Goal: Transaction & Acquisition: Purchase product/service

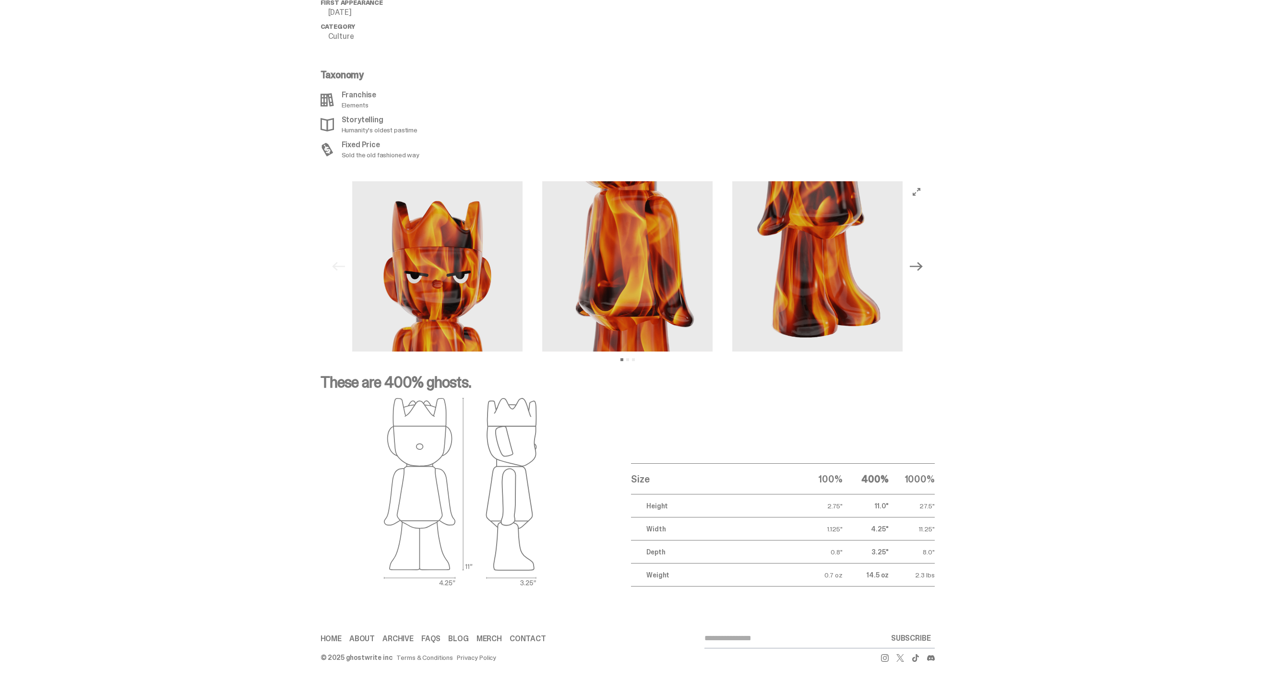
scroll to position [1123, 0]
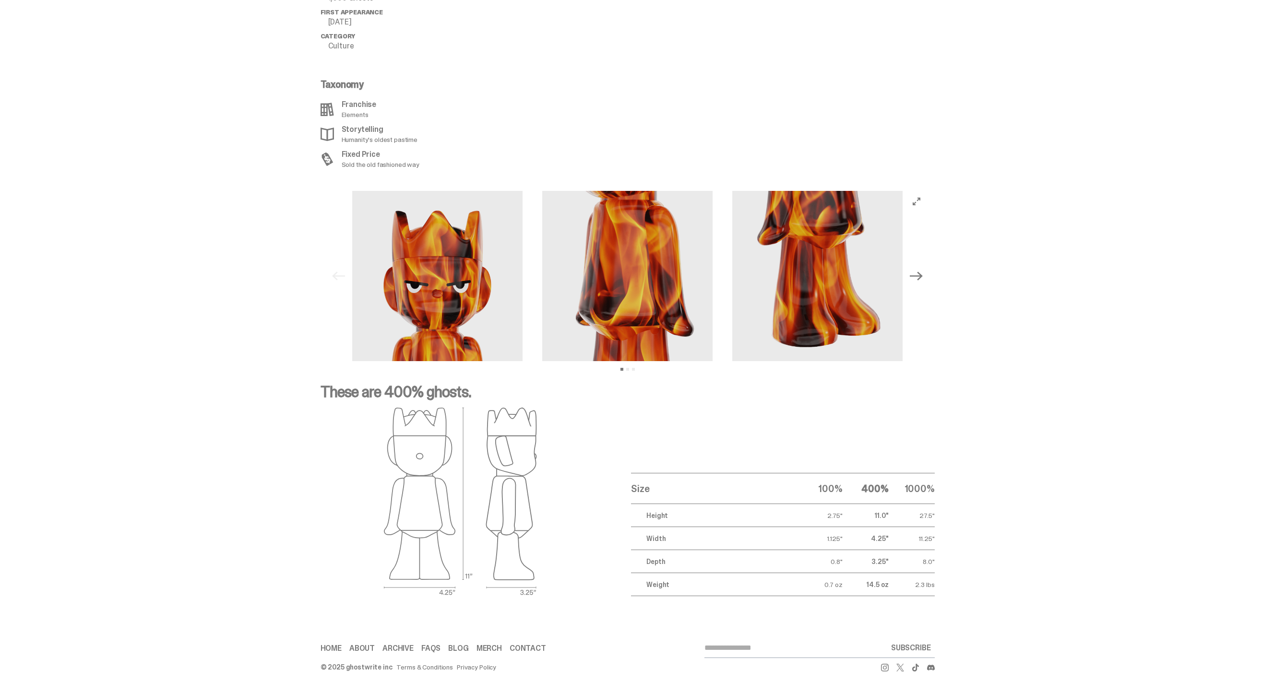
click at [916, 280] on icon "Next" at bounding box center [916, 276] width 12 height 12
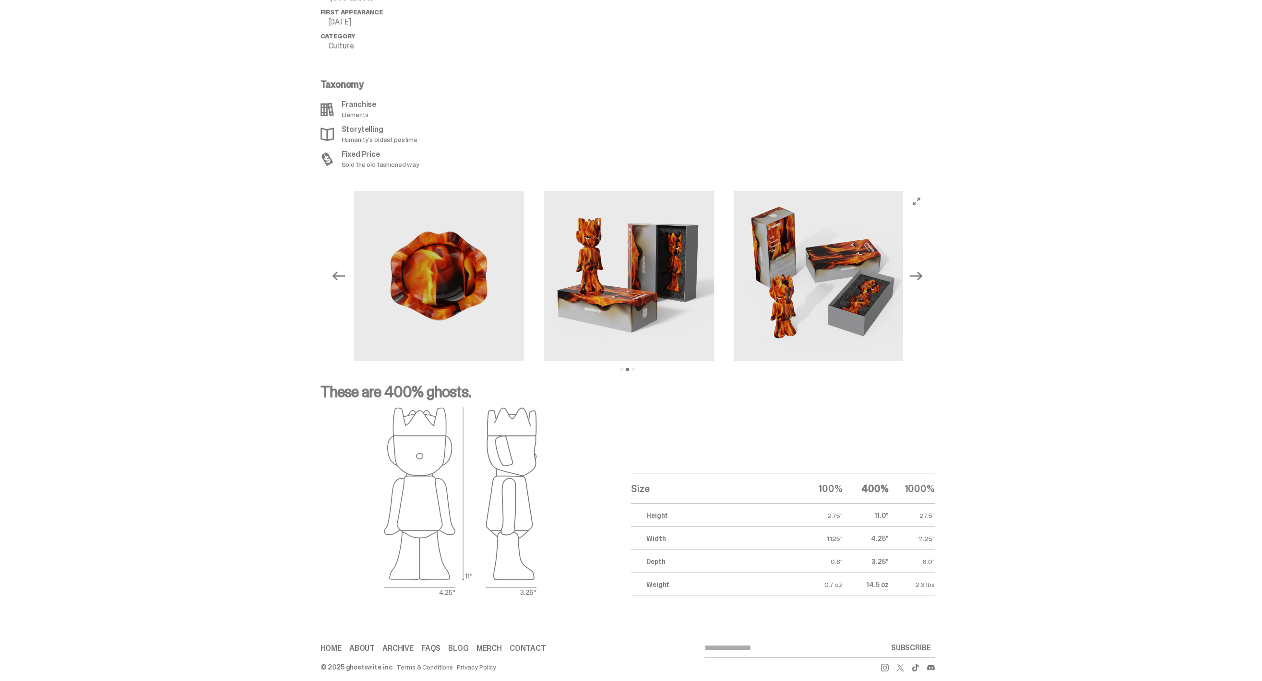
click at [916, 280] on icon "Next" at bounding box center [916, 276] width 12 height 12
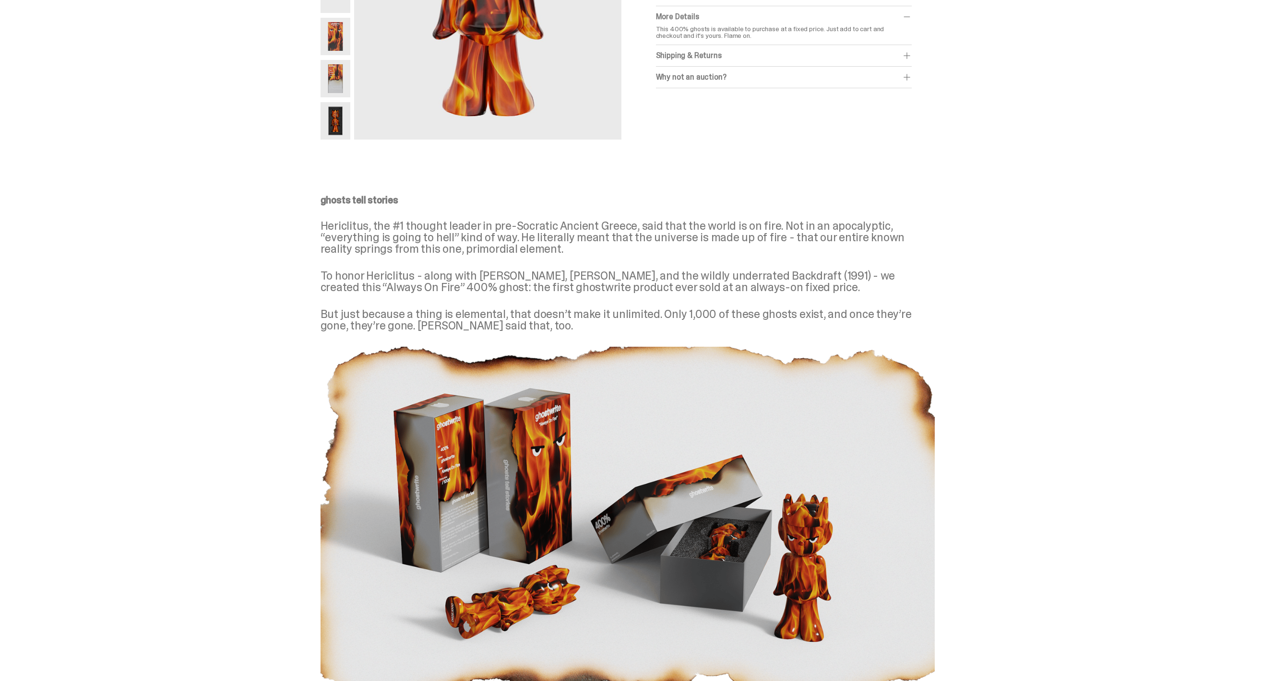
scroll to position [0, 0]
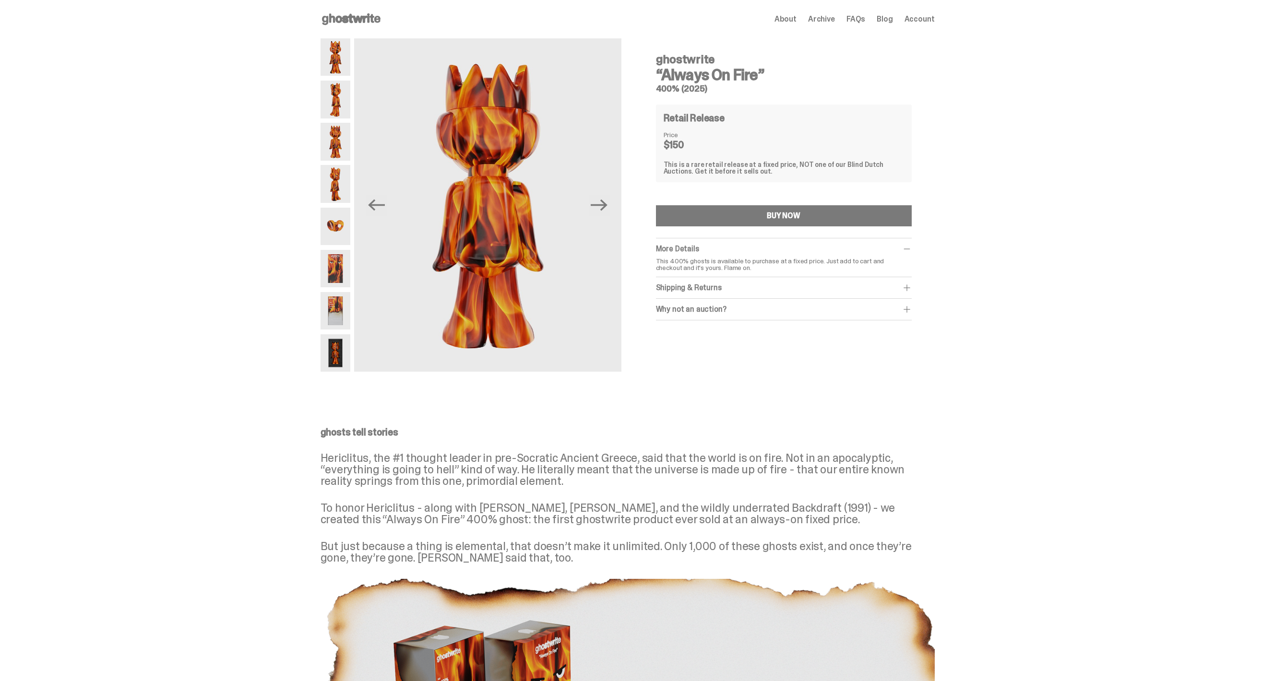
click at [342, 301] on img at bounding box center [336, 310] width 30 height 37
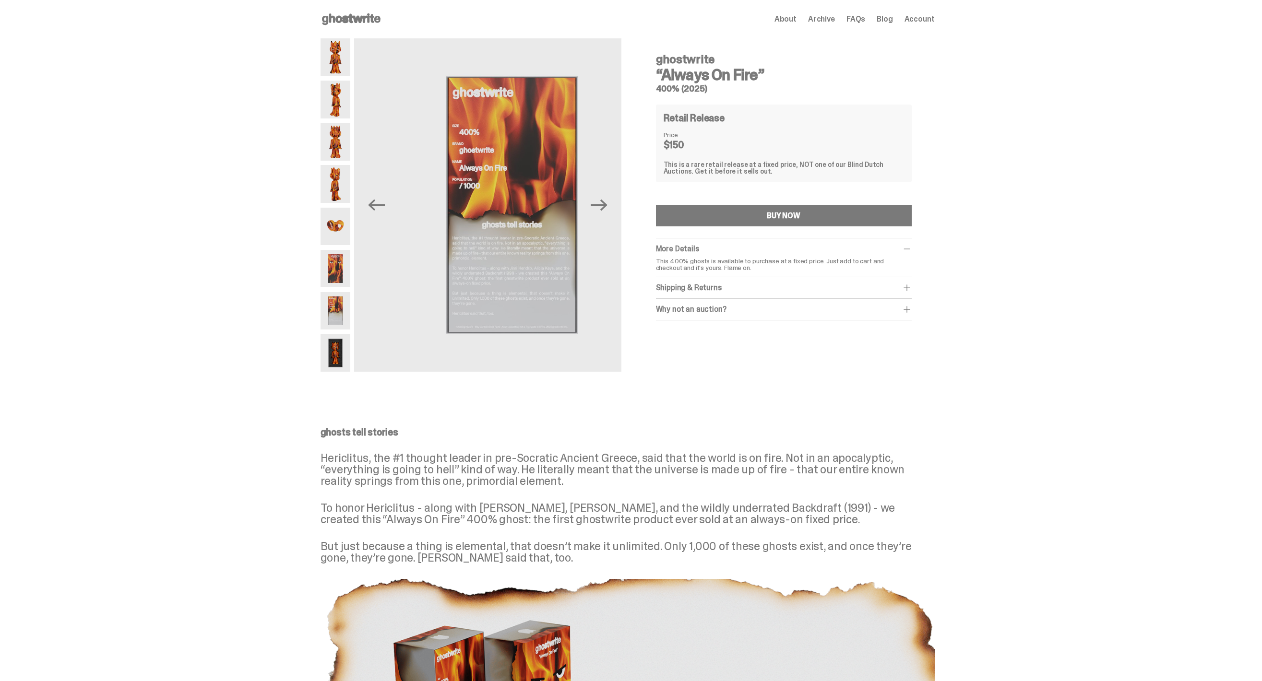
click at [344, 341] on img at bounding box center [336, 353] width 30 height 37
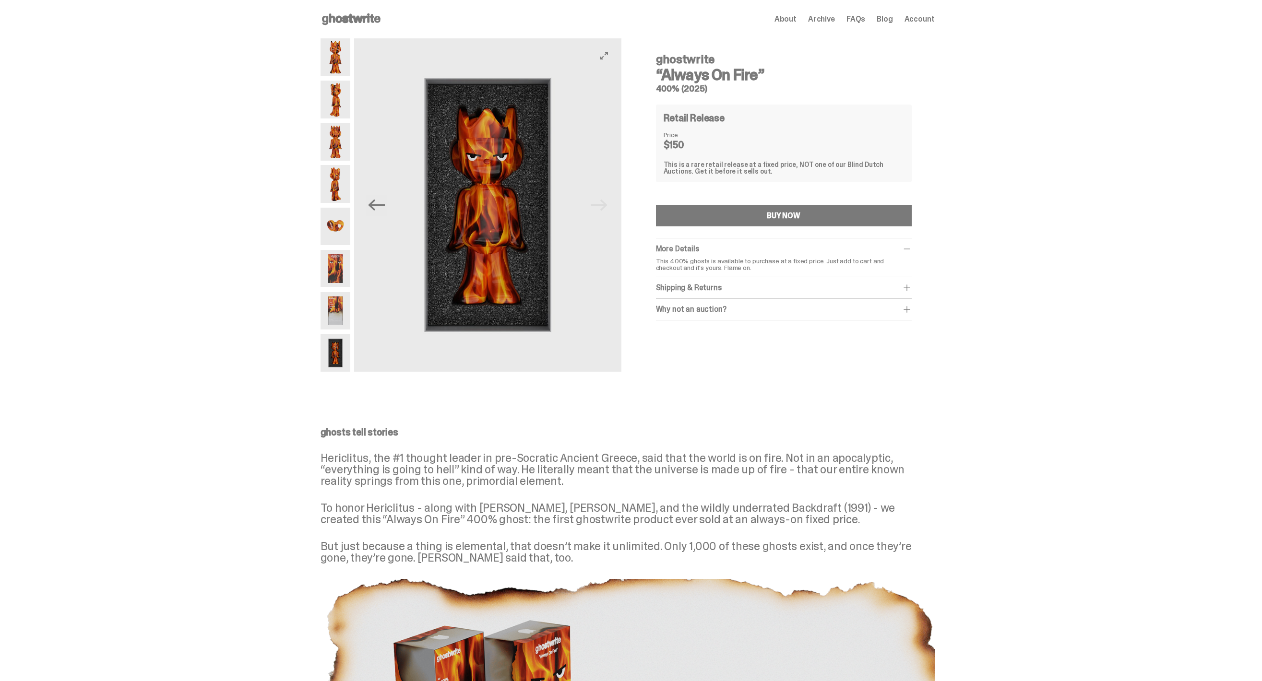
click at [508, 239] on img at bounding box center [487, 205] width 267 height 334
click at [339, 60] on img at bounding box center [336, 56] width 30 height 37
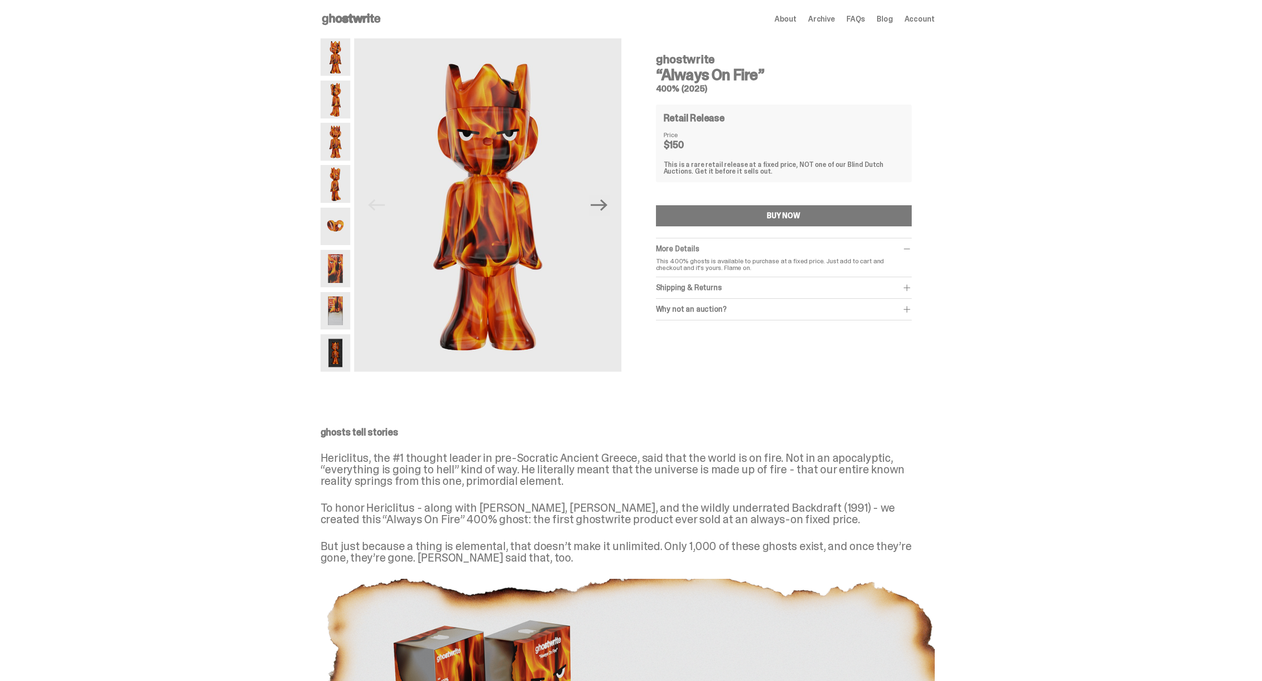
click at [344, 107] on img at bounding box center [336, 99] width 30 height 37
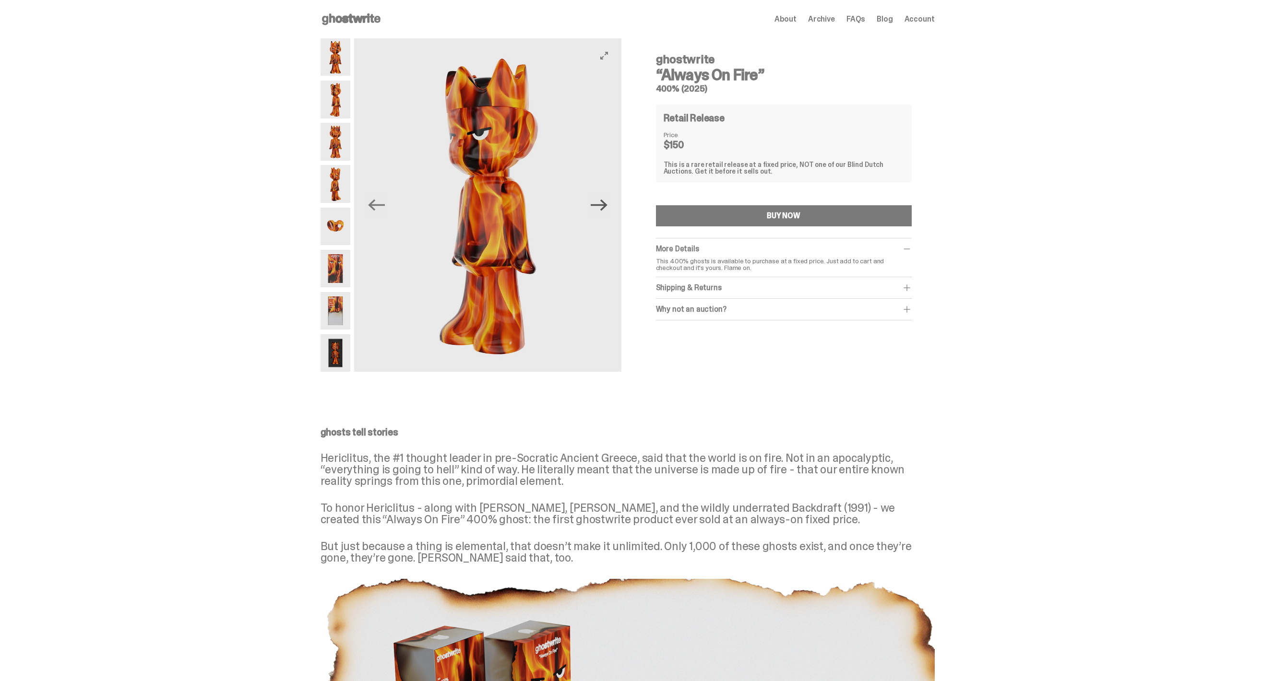
click at [608, 202] on icon "Next" at bounding box center [599, 205] width 17 height 17
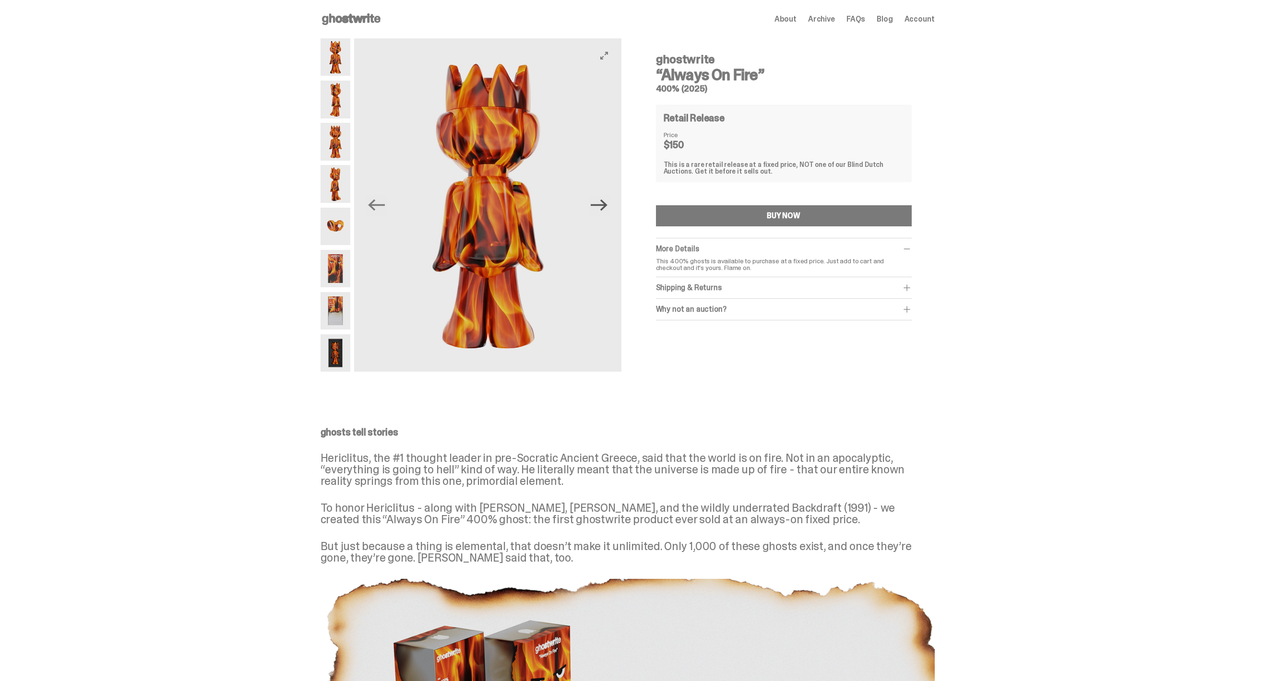
click at [608, 202] on icon "Next" at bounding box center [599, 205] width 17 height 17
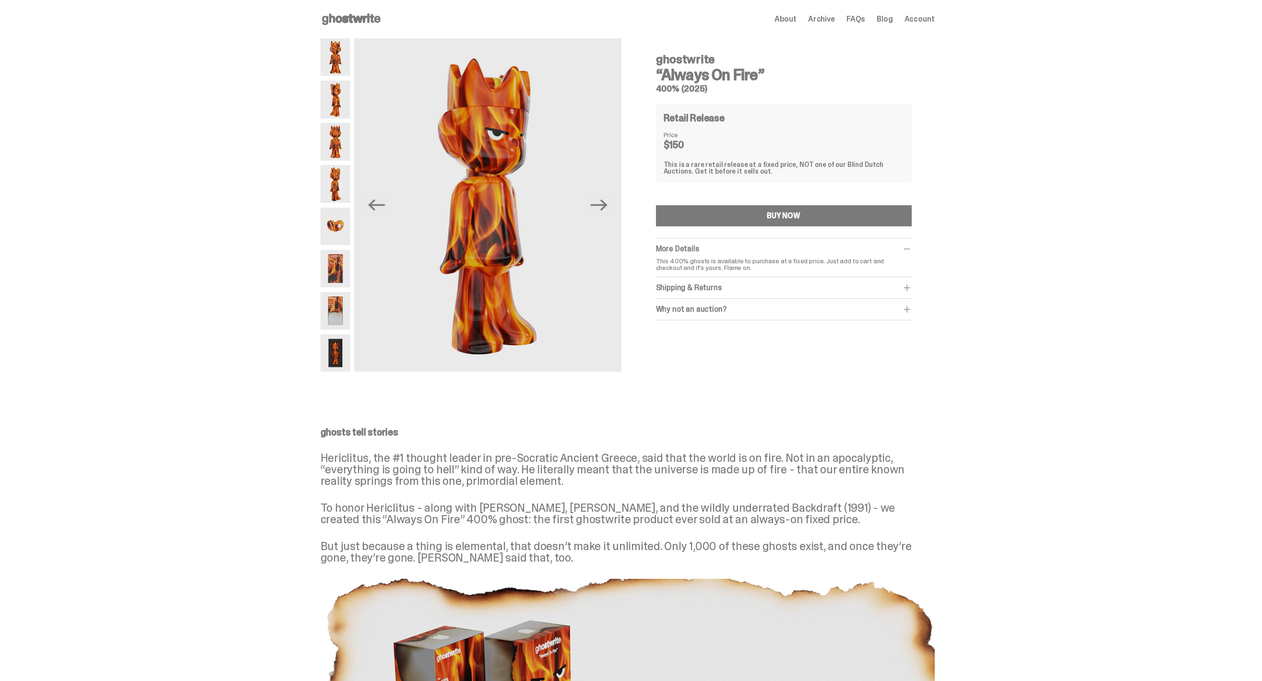
click at [353, 11] on div "Open main menu Home About Archive FAQs Blog Account About Archive FAQs Blog Acc…" at bounding box center [628, 19] width 614 height 38
click at [350, 22] on use at bounding box center [351, 19] width 59 height 12
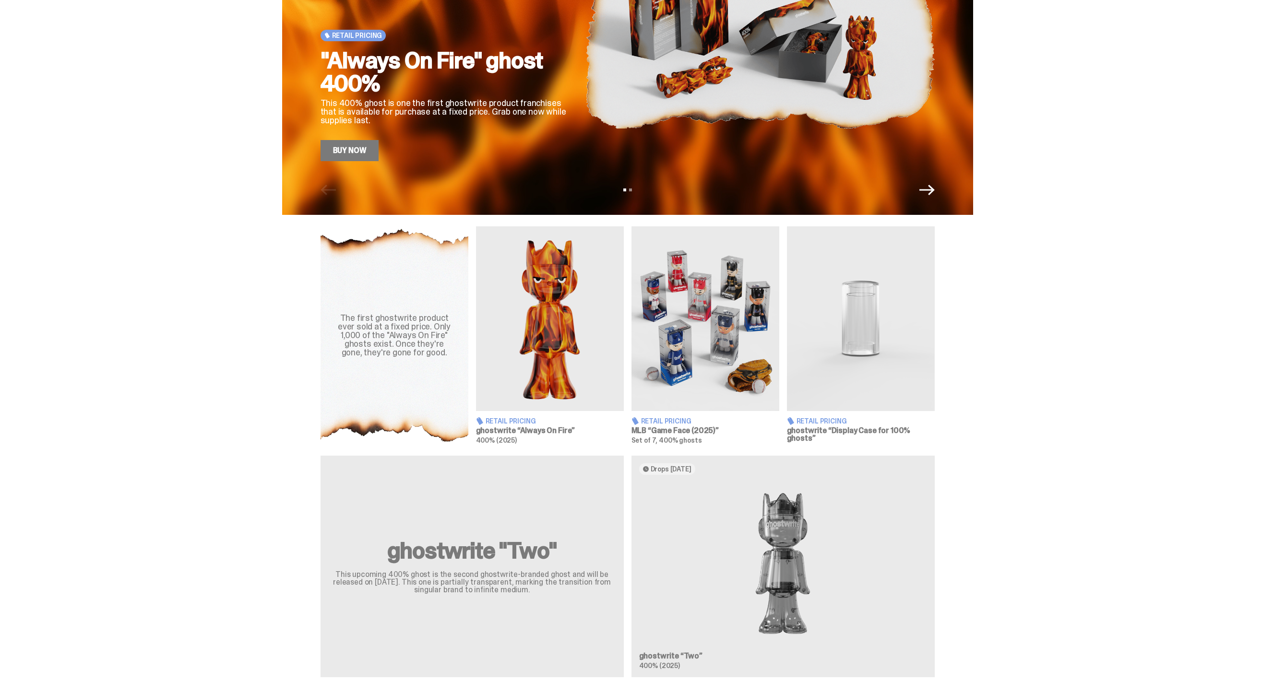
scroll to position [131, 0]
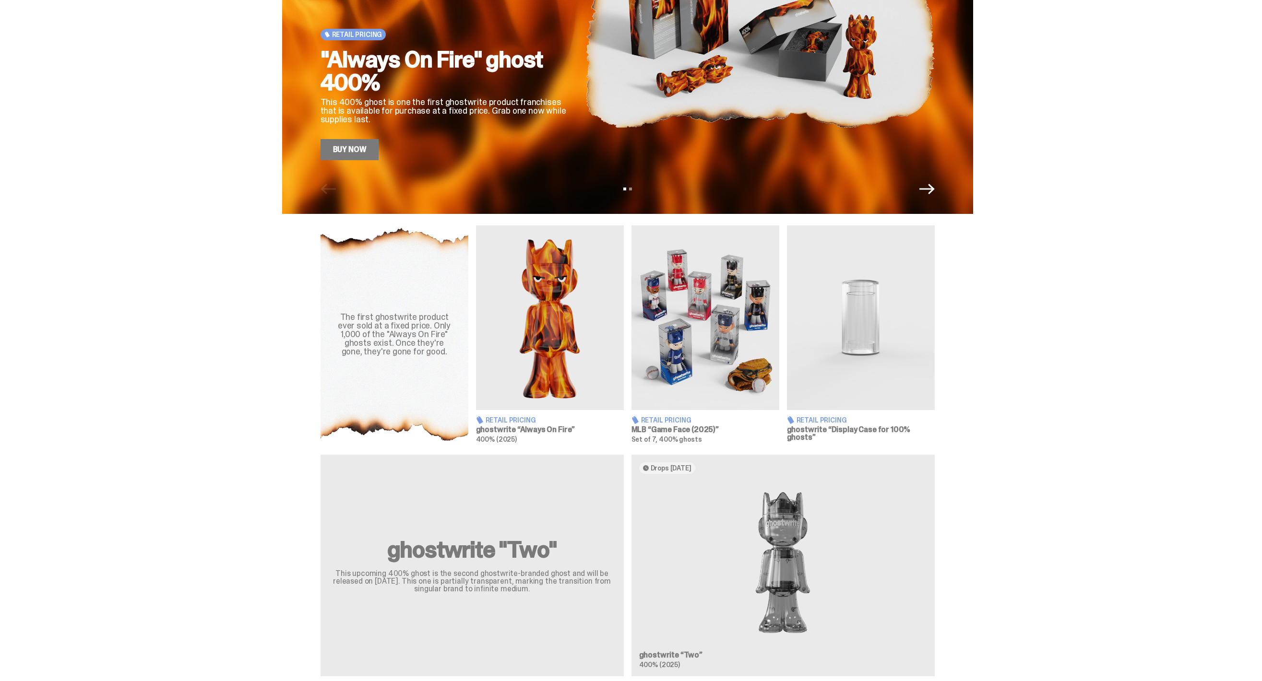
click at [938, 190] on div "View slide 1 View slide 2" at bounding box center [627, 188] width 691 height 15
click at [933, 192] on icon "Next" at bounding box center [927, 189] width 15 height 11
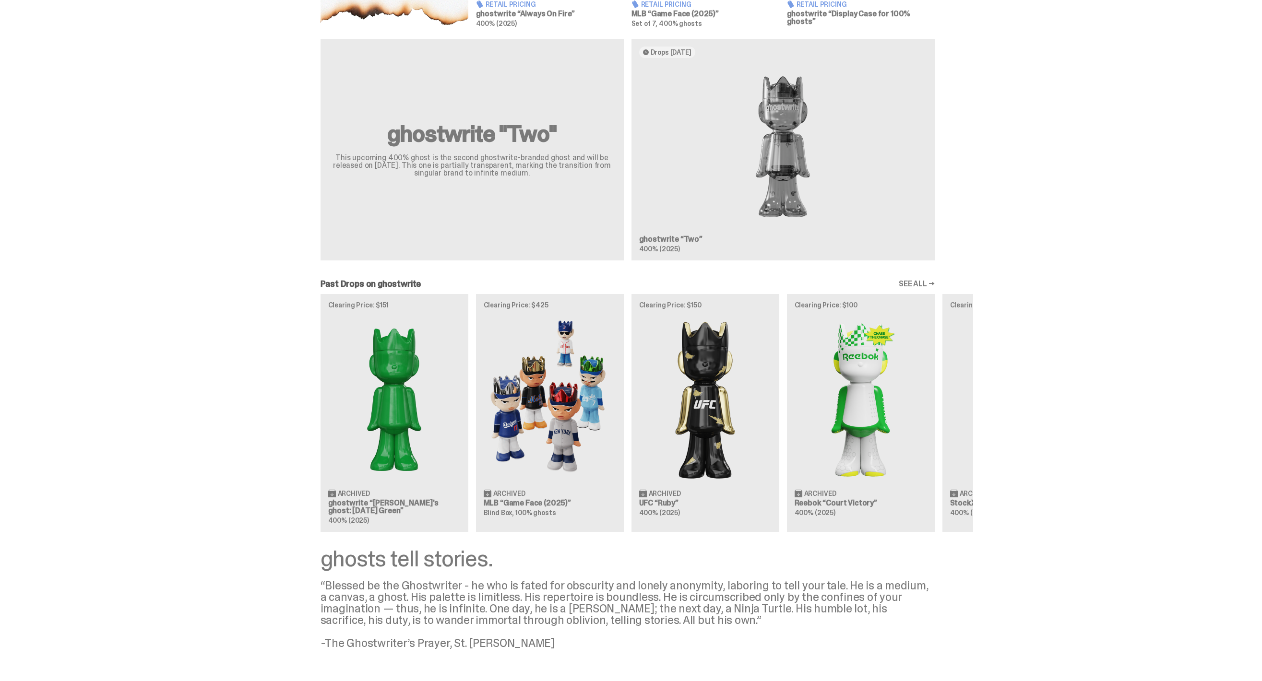
scroll to position [516, 0]
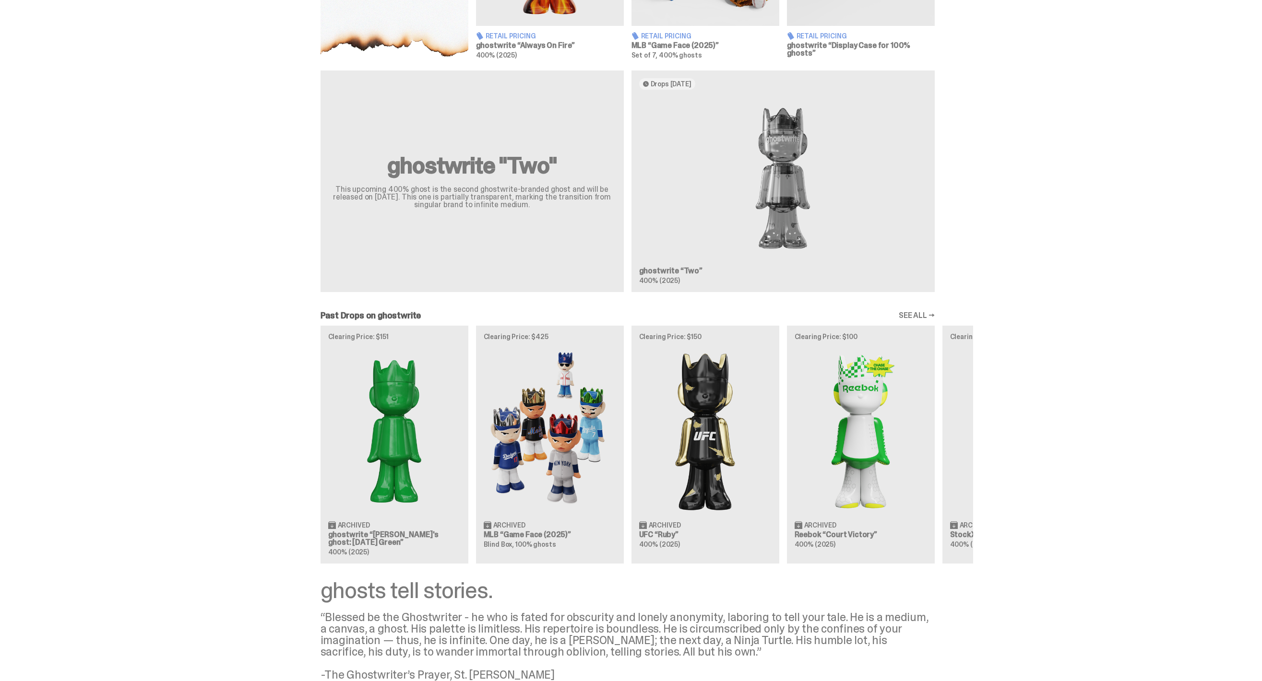
click at [796, 187] on div "ghostwrite "Two" This upcoming 400% ghost is the second ghostwrite-branded ghos…" at bounding box center [627, 185] width 691 height 229
click at [715, 257] on div "ghostwrite "Two" This upcoming 400% ghost is the second ghostwrite-branded ghos…" at bounding box center [627, 185] width 691 height 229
click at [694, 270] on div "ghostwrite "Two" This upcoming 400% ghost is the second ghostwrite-branded ghos…" at bounding box center [627, 185] width 691 height 229
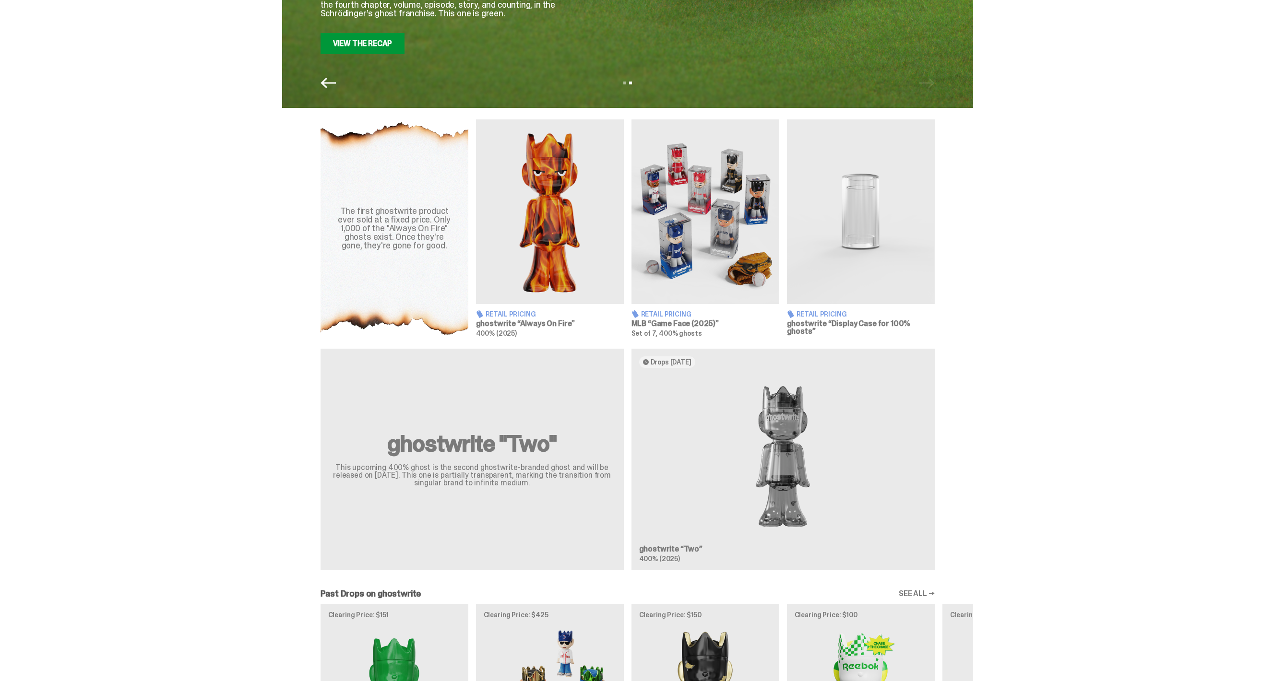
scroll to position [0, 0]
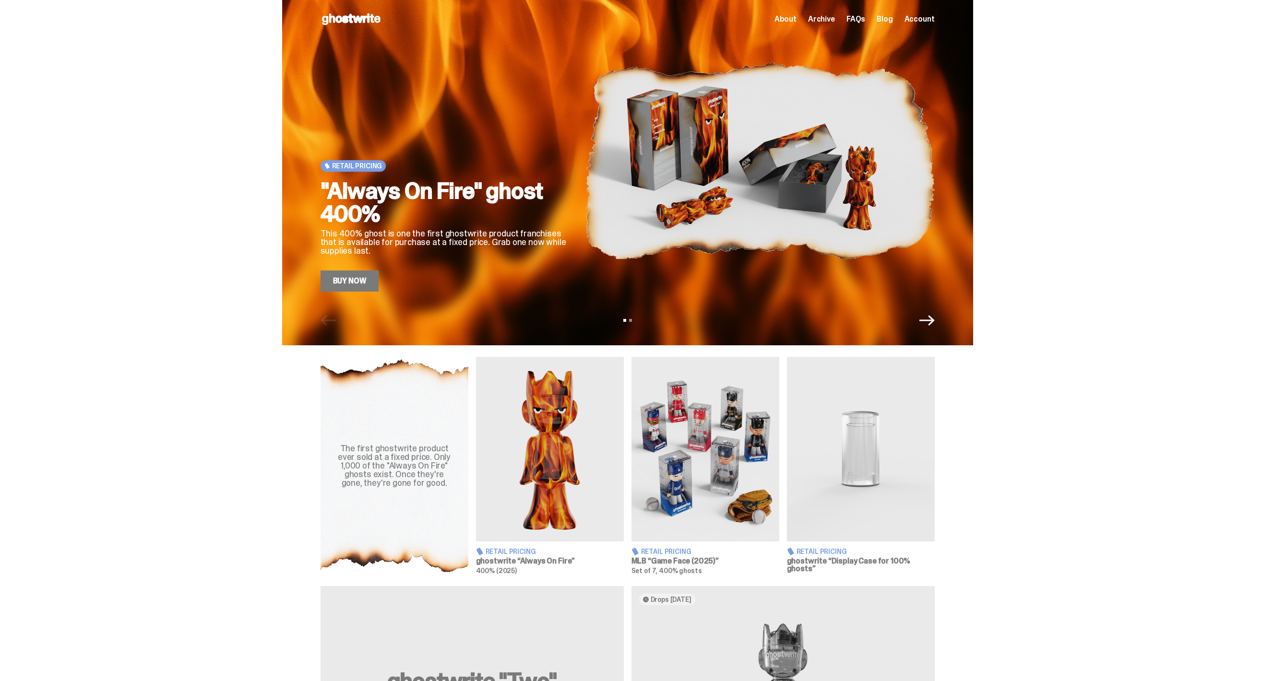
click at [361, 278] on link "Buy Now" at bounding box center [350, 281] width 59 height 21
